Goal: Complete application form

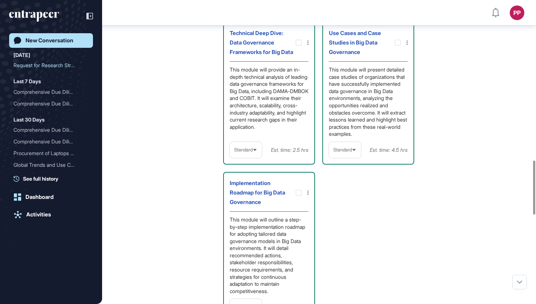
scroll to position [911, 0]
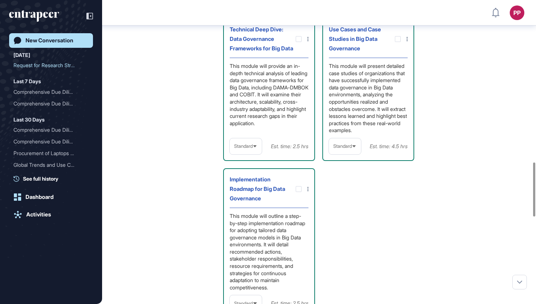
click at [348, 153] on div "Standard" at bounding box center [345, 146] width 32 height 14
click at [347, 200] on li "In-depth" at bounding box center [345, 193] width 28 height 15
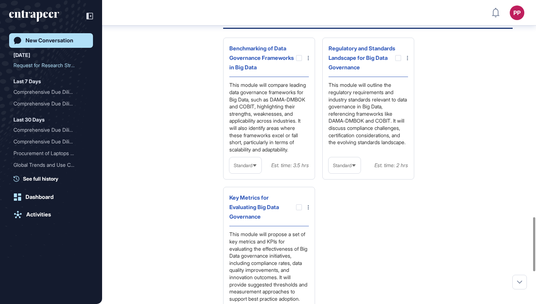
scroll to position [1219, 0]
click at [300, 62] on div at bounding box center [299, 59] width 6 height 6
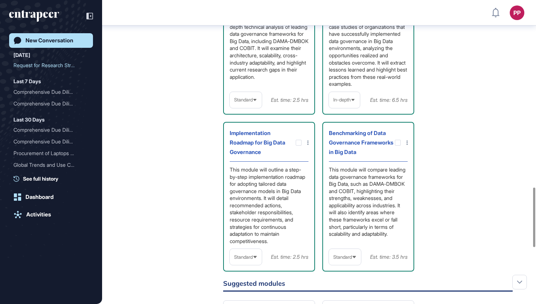
scroll to position [957, 0]
click at [344, 259] on span "Standard" at bounding box center [342, 256] width 19 height 5
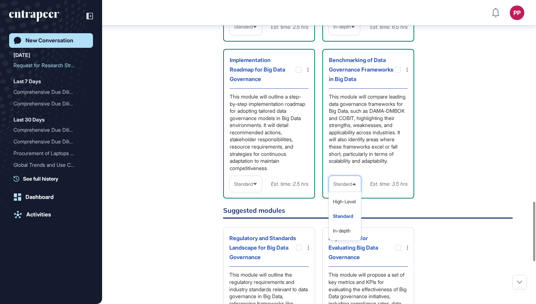
scroll to position [1041, 0]
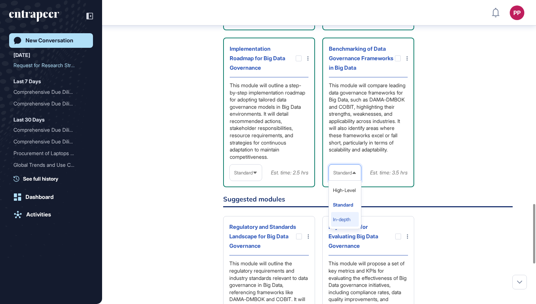
click at [344, 225] on li "In-depth" at bounding box center [345, 219] width 28 height 15
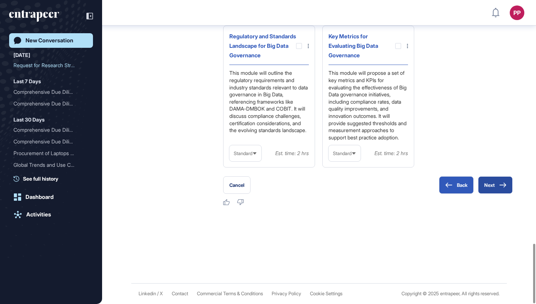
click at [497, 187] on button "Next" at bounding box center [495, 185] width 35 height 18
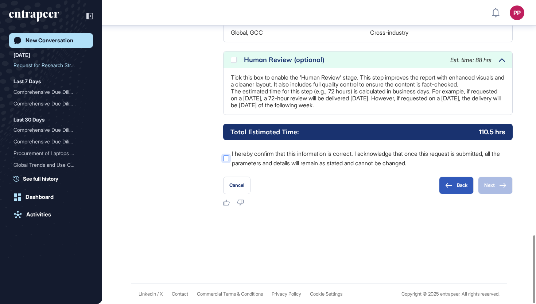
scroll to position [1053, 0]
click at [297, 74] on p "Tick this box to enable the 'Human Review' stage. This step improves the report…" at bounding box center [368, 91] width 274 height 35
click at [0, 0] on icon at bounding box center [0, 0] width 0 height 0
click at [278, 158] on label "I hereby confirm that this information is correct. I acknowledge that once this…" at bounding box center [368, 158] width 290 height 19
click at [491, 185] on button "Next" at bounding box center [495, 186] width 35 height 18
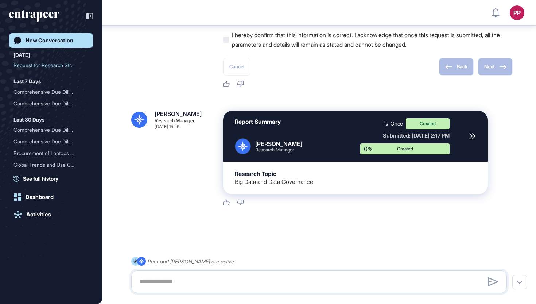
scroll to position [1134, 0]
click at [27, 15] on icon "entrapeer-logo" at bounding box center [40, 14] width 38 height 8
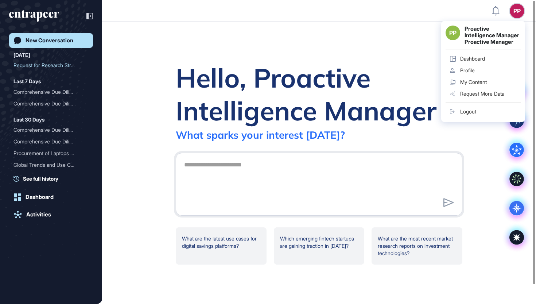
click at [473, 115] on div "Logout" at bounding box center [468, 112] width 16 height 6
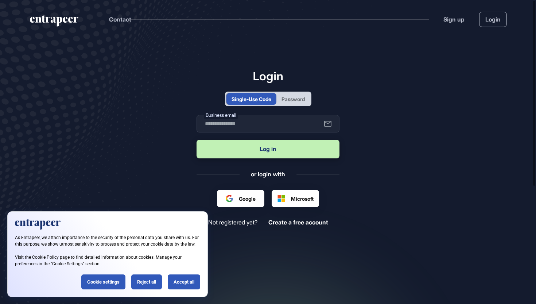
click at [294, 103] on div "Password" at bounding box center [294, 99] width 34 height 12
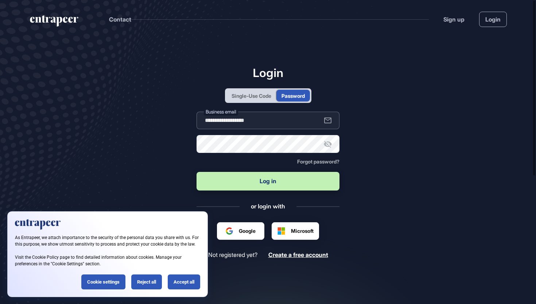
type input "**********"
click at [252, 177] on button "Log in" at bounding box center [268, 181] width 143 height 19
